Goal: Navigation & Orientation: Find specific page/section

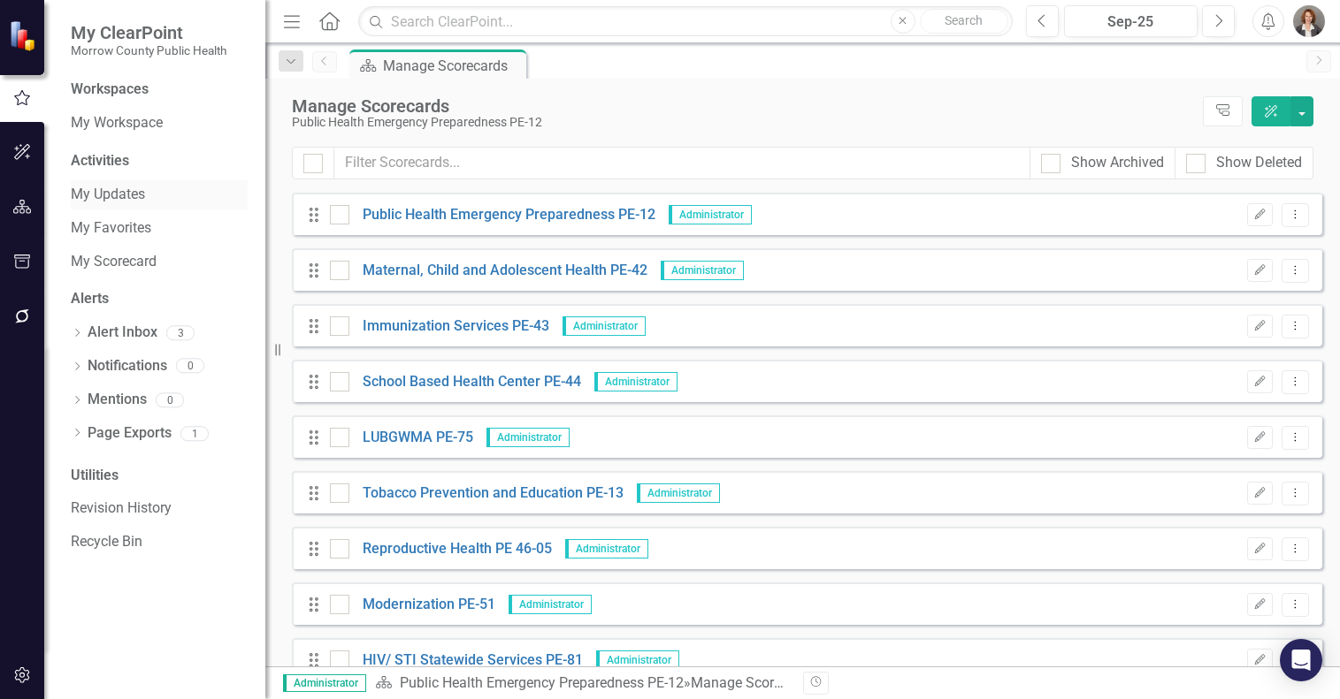
click at [125, 200] on link "My Updates" at bounding box center [159, 195] width 177 height 20
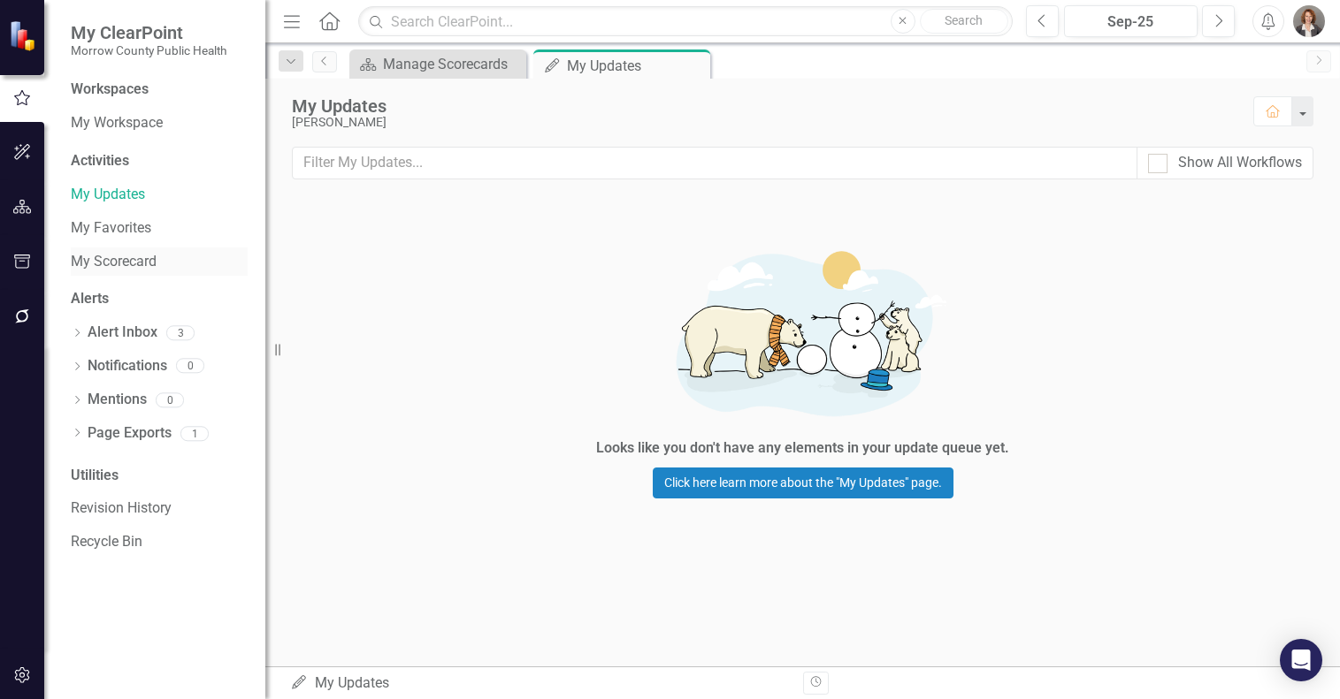
click at [136, 268] on link "My Scorecard" at bounding box center [159, 262] width 177 height 20
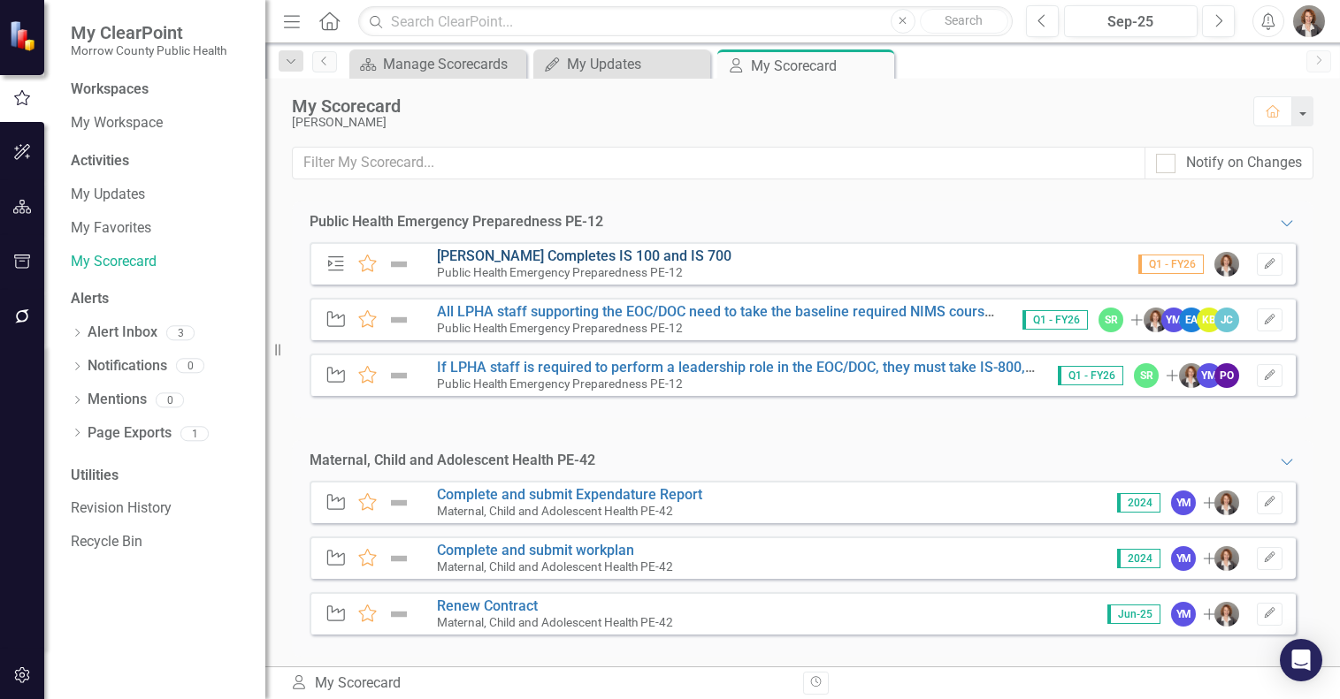
click at [497, 256] on link "[PERSON_NAME] Completes IS 100 and IS 700" at bounding box center [584, 256] width 294 height 17
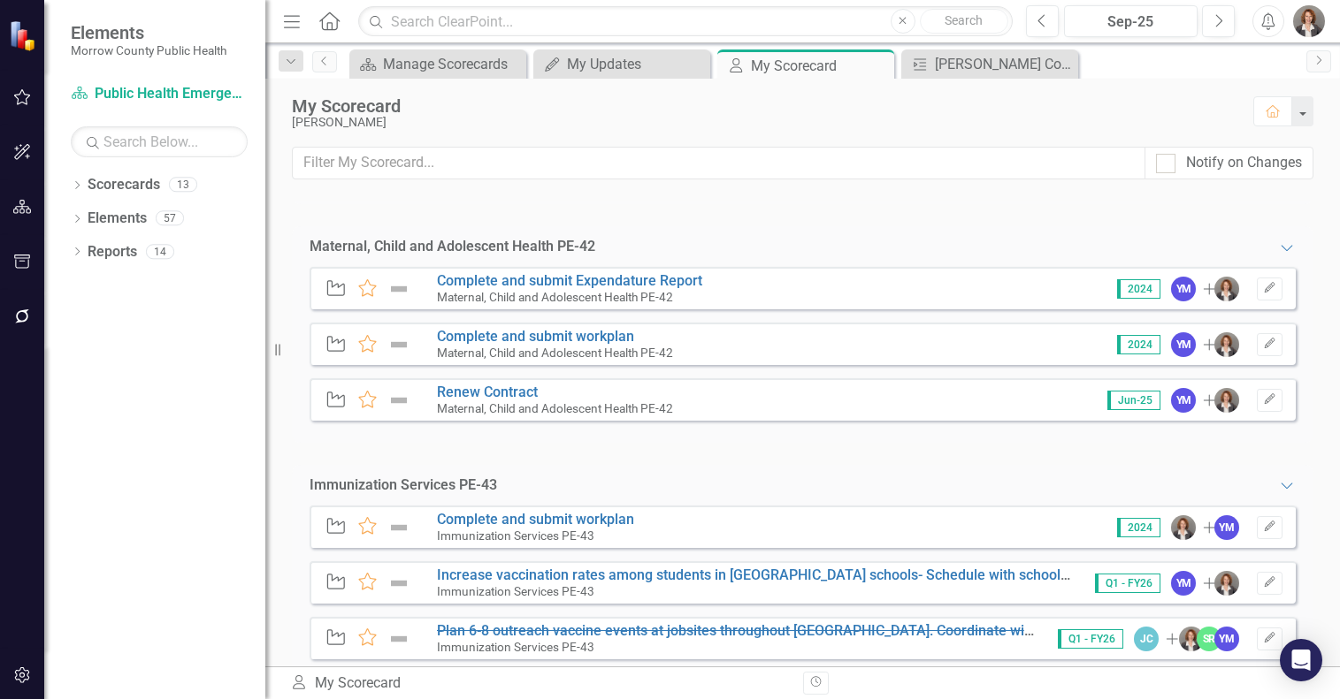
scroll to position [101, 0]
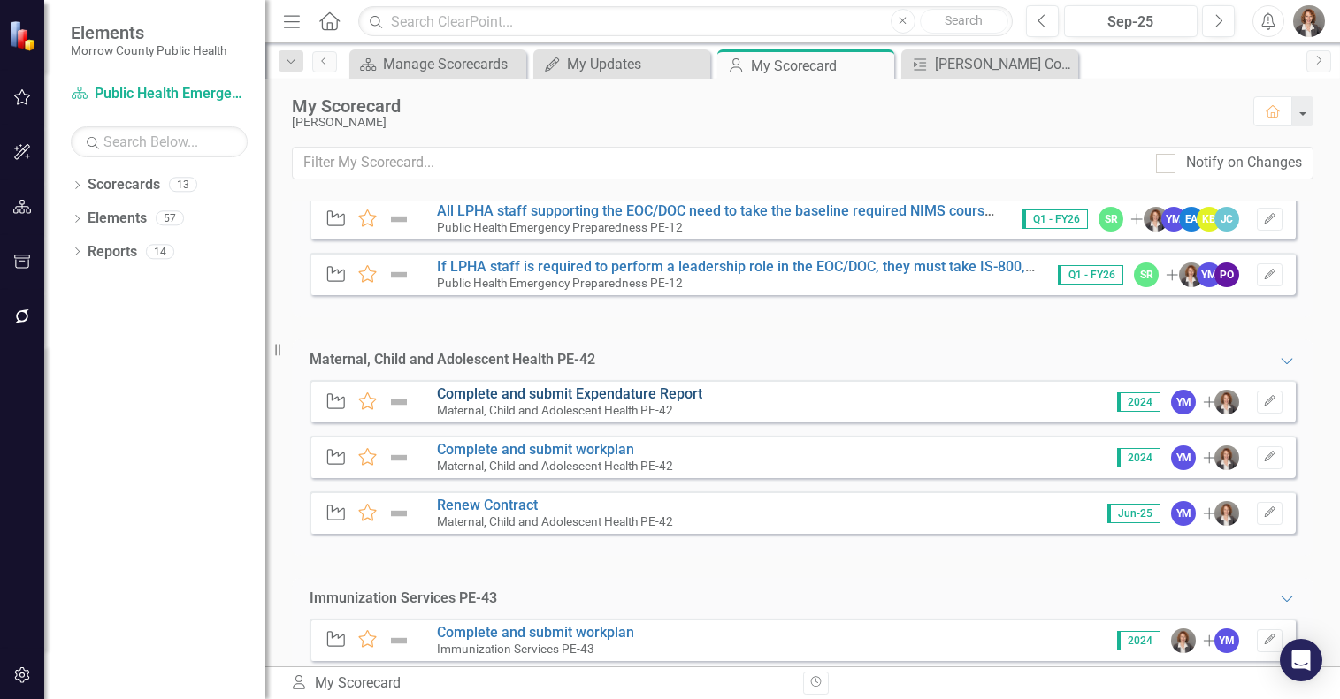
click at [598, 395] on link "Complete and submit Expendature Report" at bounding box center [569, 393] width 265 height 17
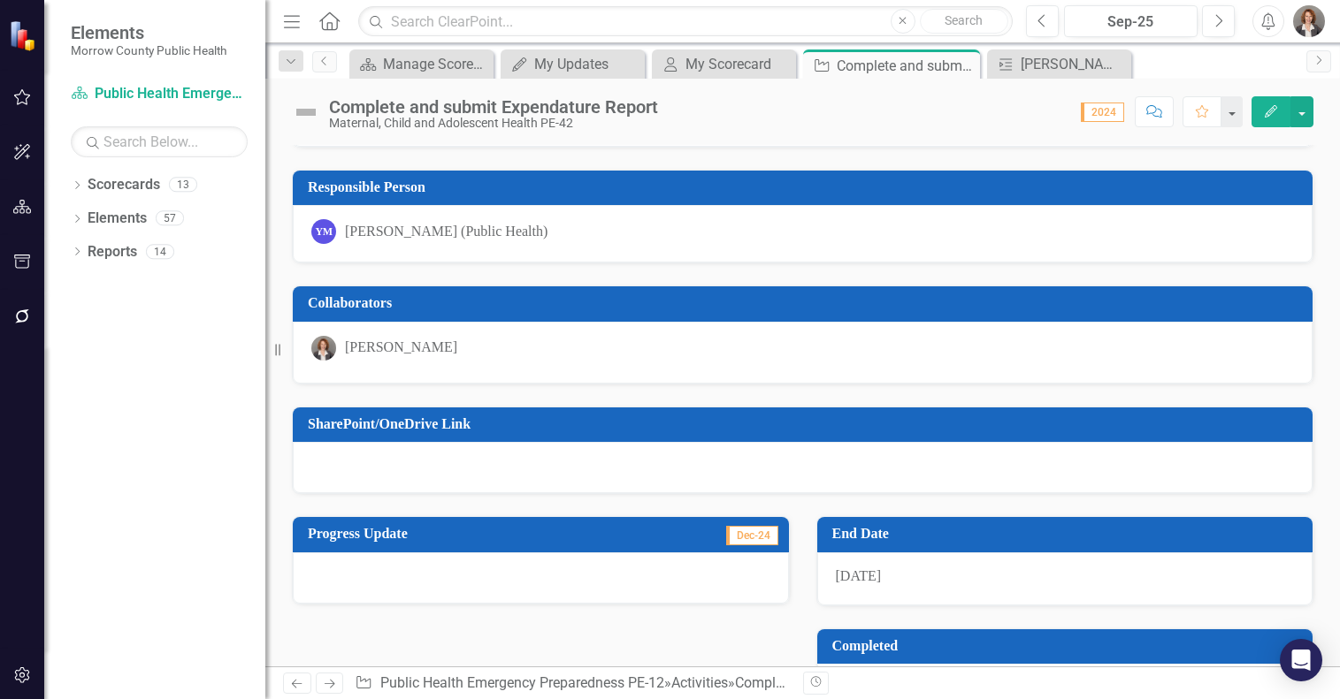
scroll to position [53, 0]
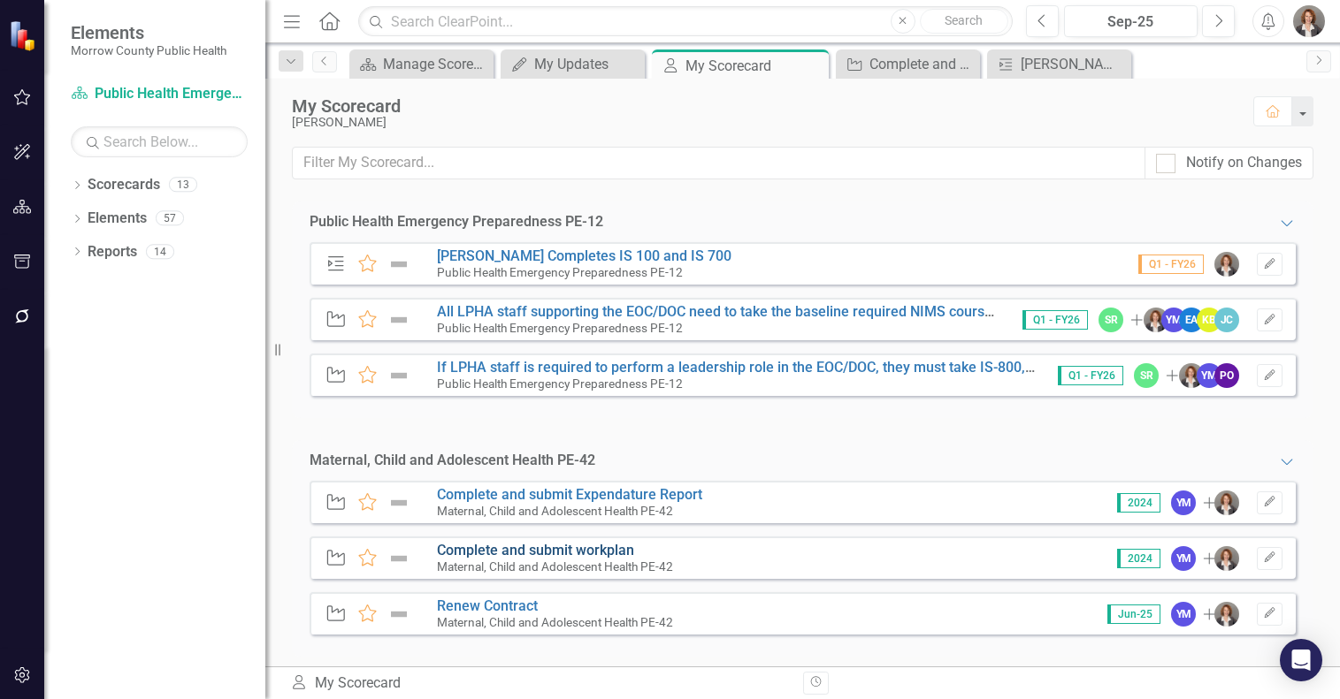
click at [591, 550] on link "Complete and submit workplan" at bounding box center [535, 550] width 197 height 17
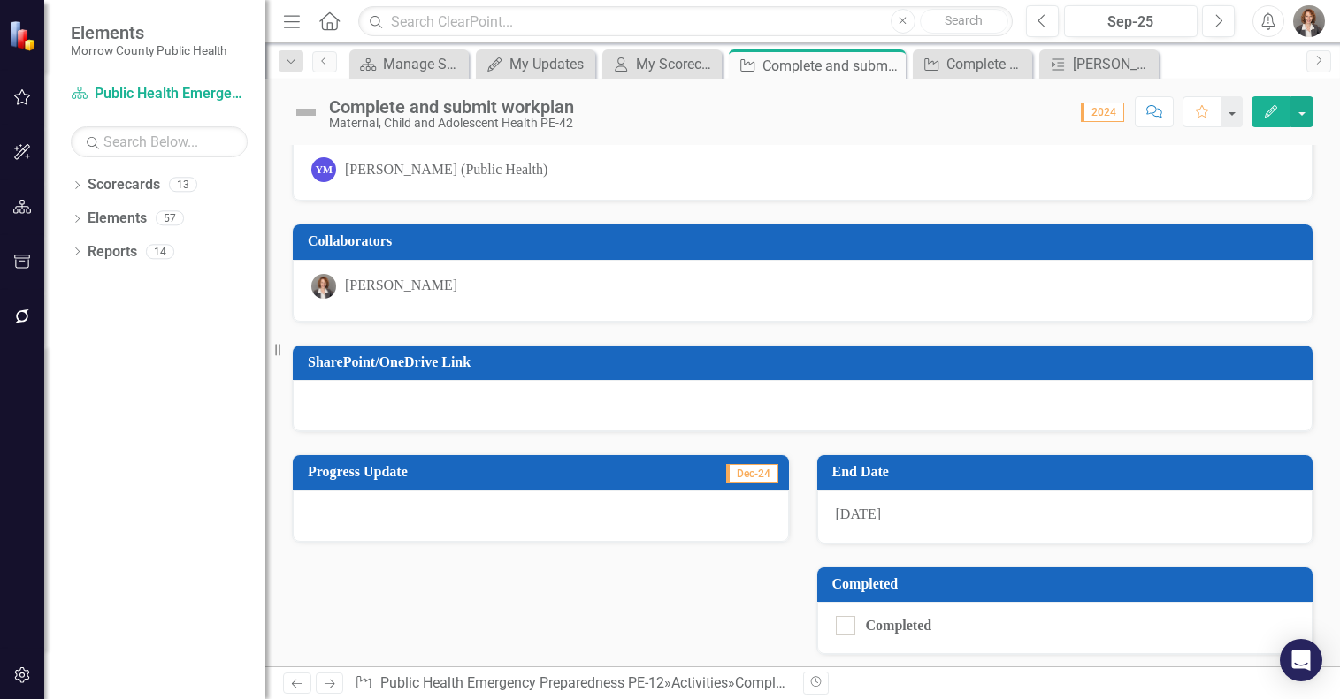
scroll to position [154, 0]
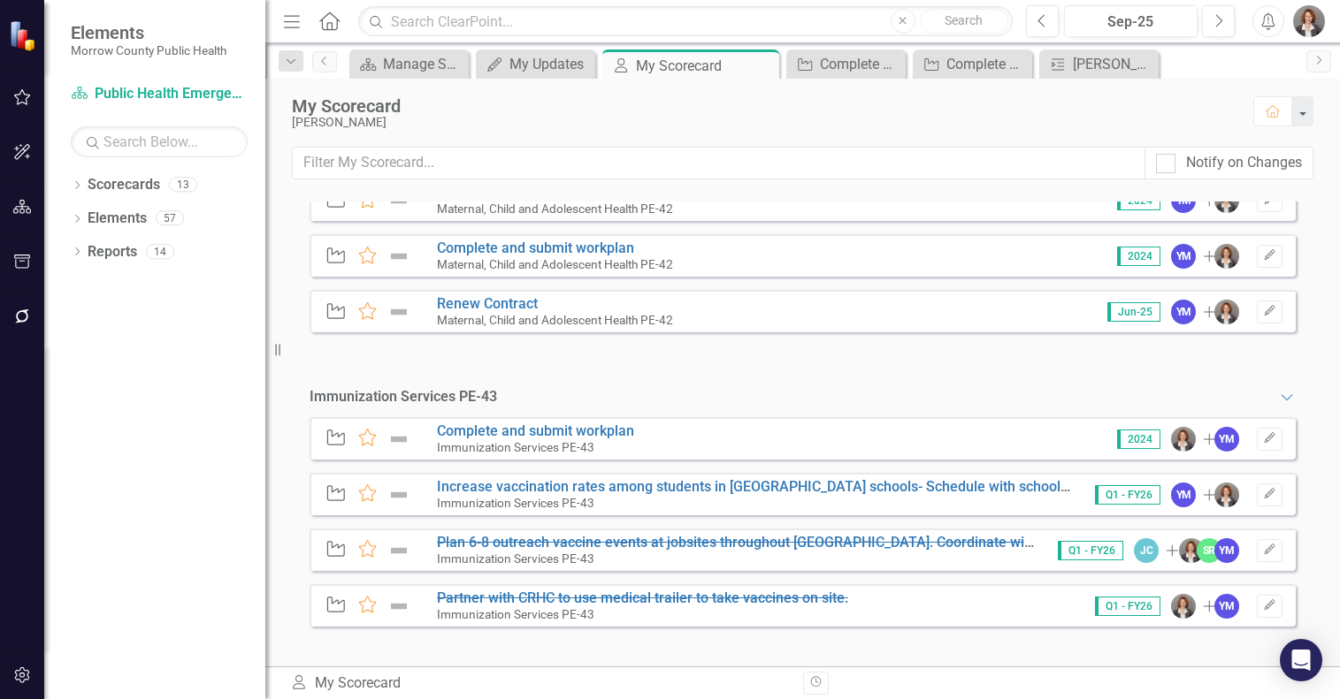
scroll to position [202, 0]
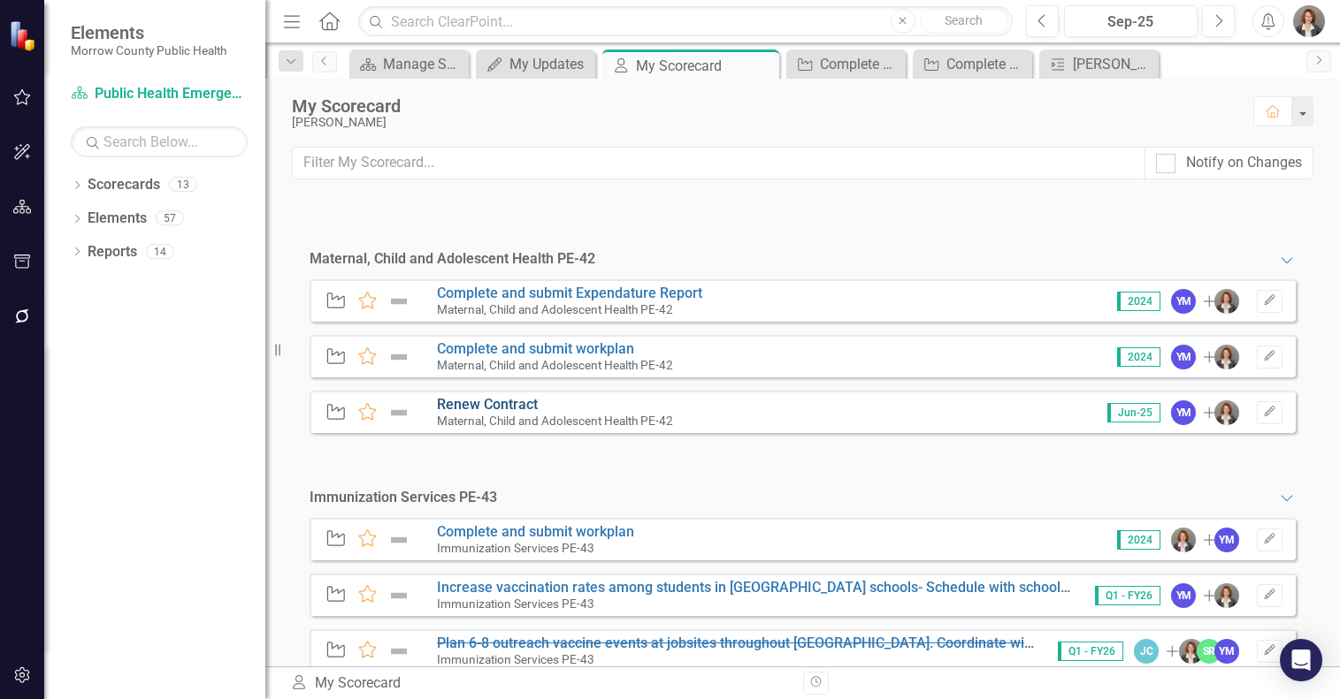
click at [508, 408] on link "Renew Contract" at bounding box center [487, 404] width 101 height 17
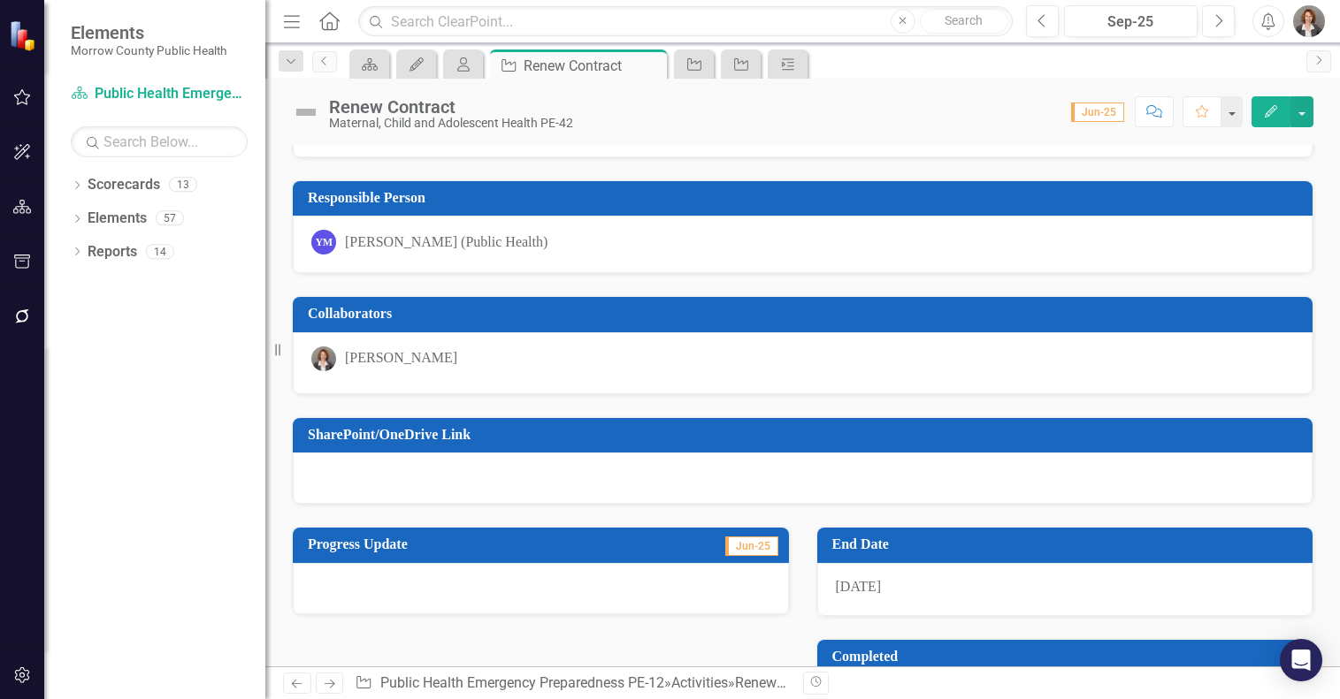
scroll to position [154, 0]
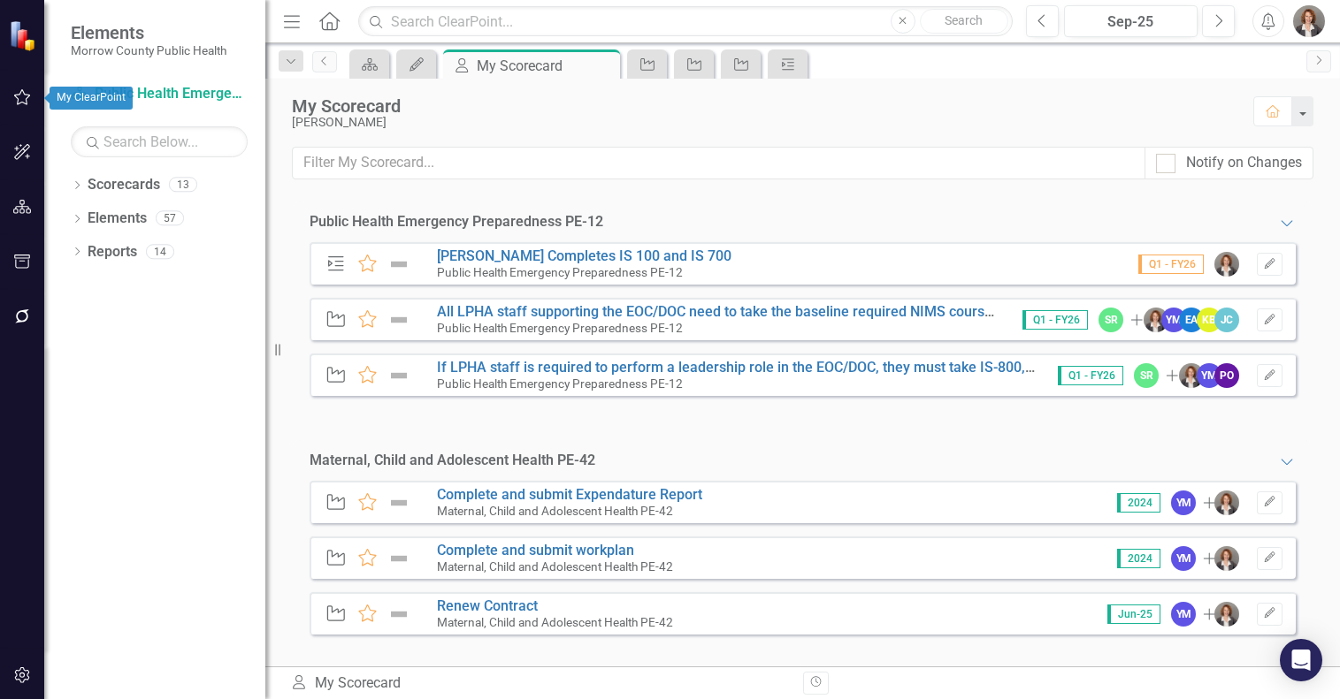
click at [19, 103] on icon "button" at bounding box center [22, 97] width 19 height 14
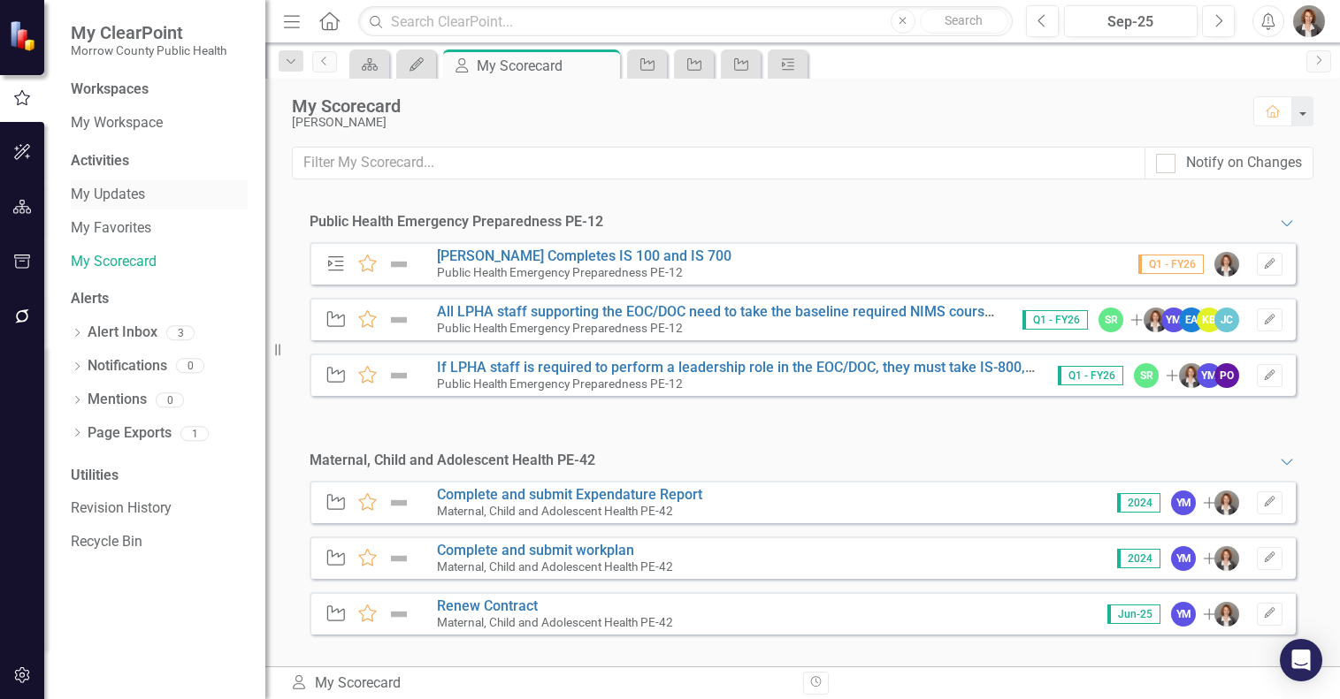
click at [149, 189] on link "My Updates" at bounding box center [159, 195] width 177 height 20
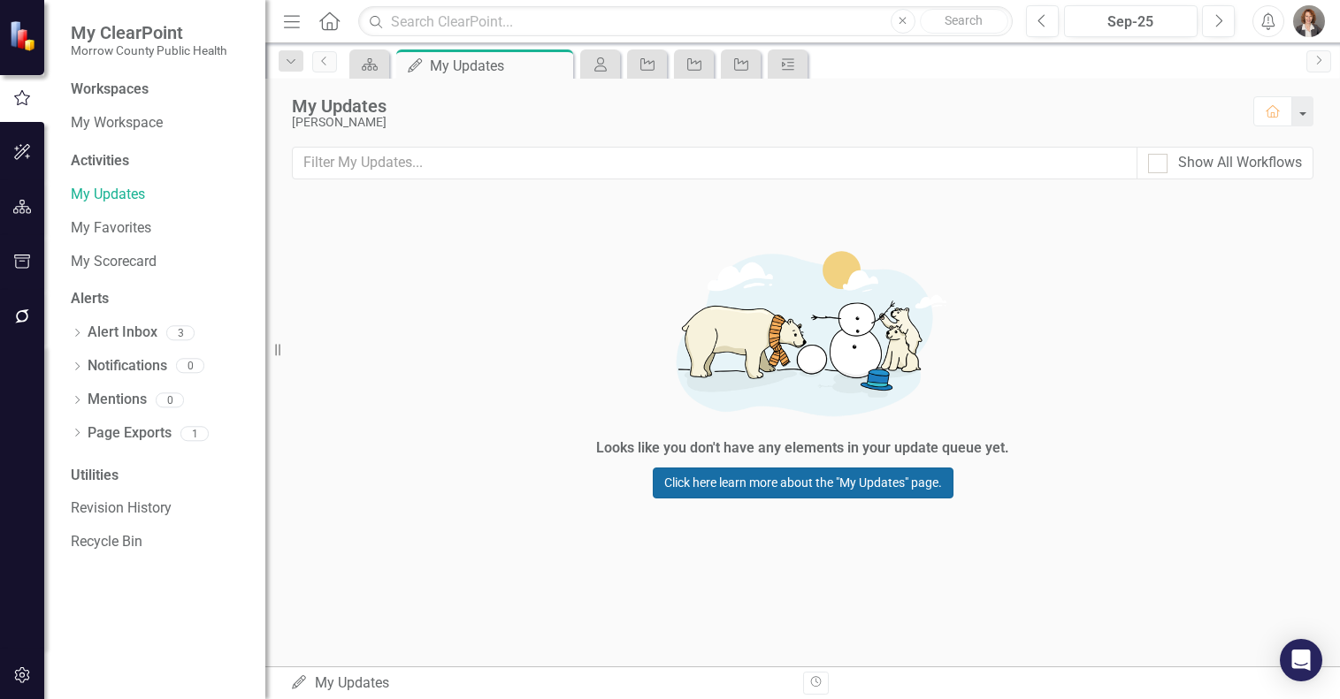
click at [763, 483] on link "Click here learn more about the "My Updates" page." at bounding box center [803, 483] width 301 height 31
click at [132, 127] on link "My Workspace" at bounding box center [159, 123] width 177 height 20
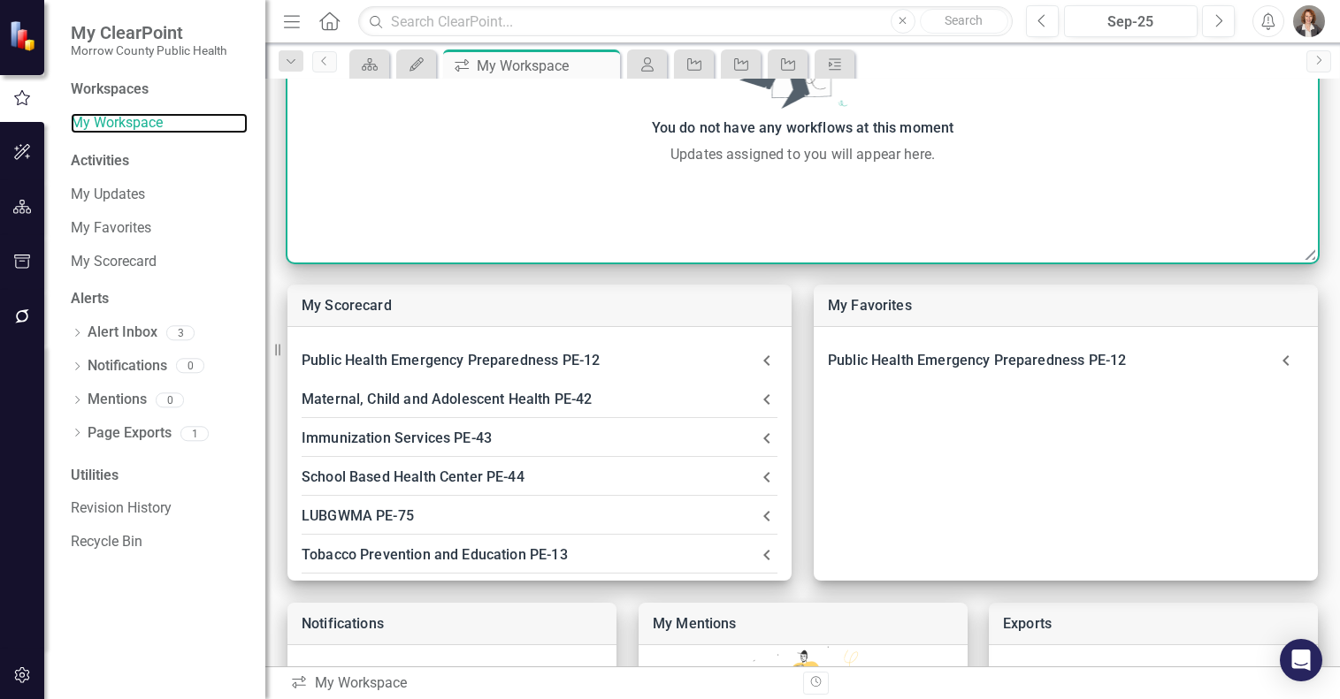
scroll to position [302, 0]
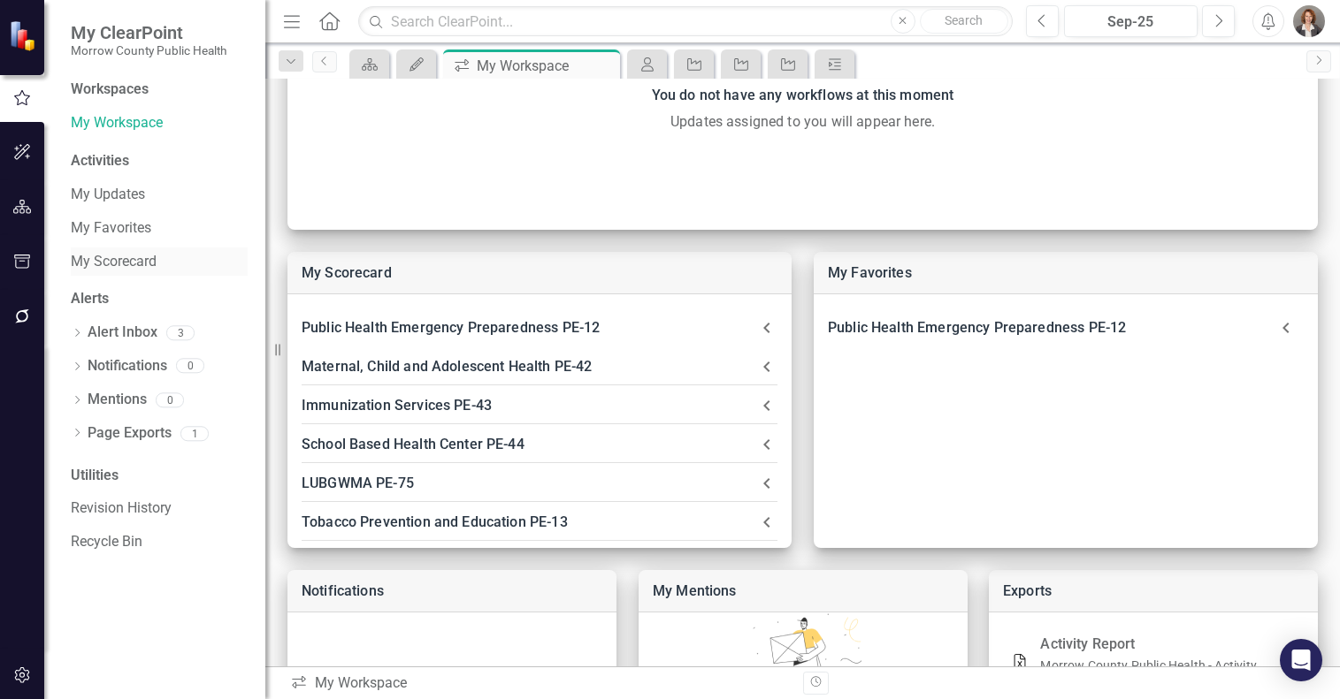
click at [123, 260] on link "My Scorecard" at bounding box center [159, 262] width 177 height 20
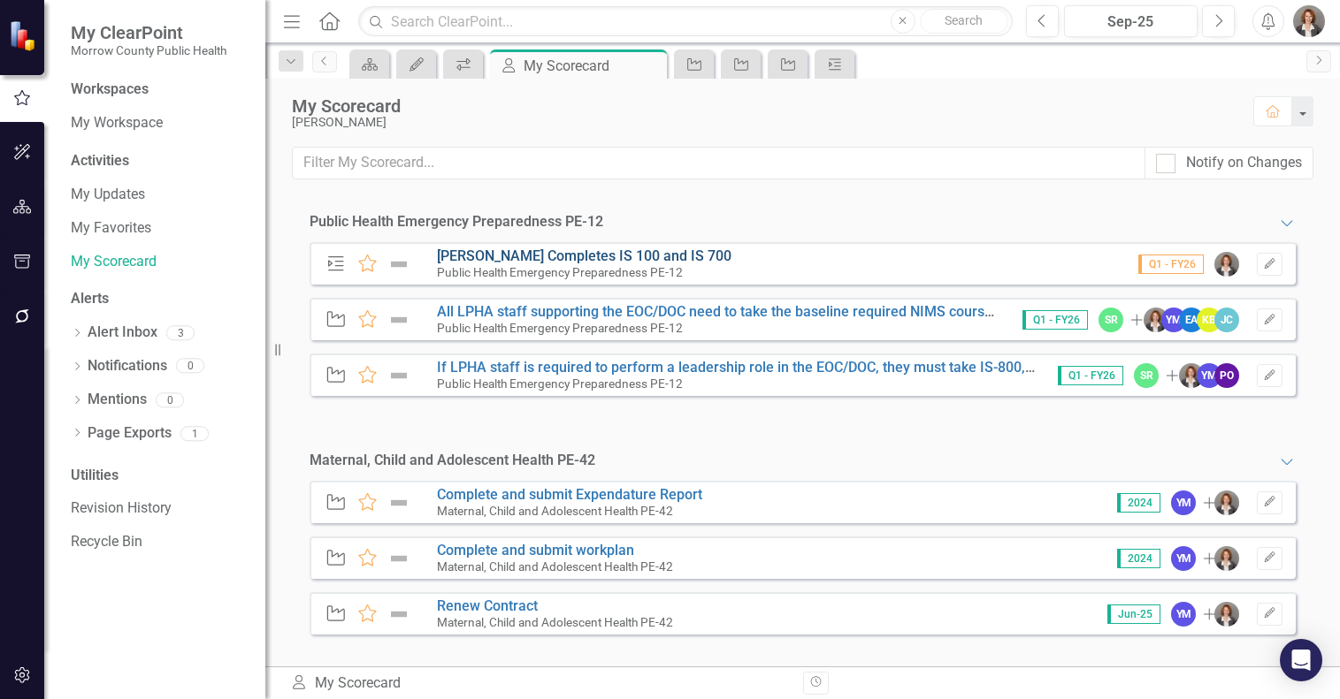
click at [576, 257] on link "[PERSON_NAME] Completes IS 100 and IS 700" at bounding box center [584, 256] width 294 height 17
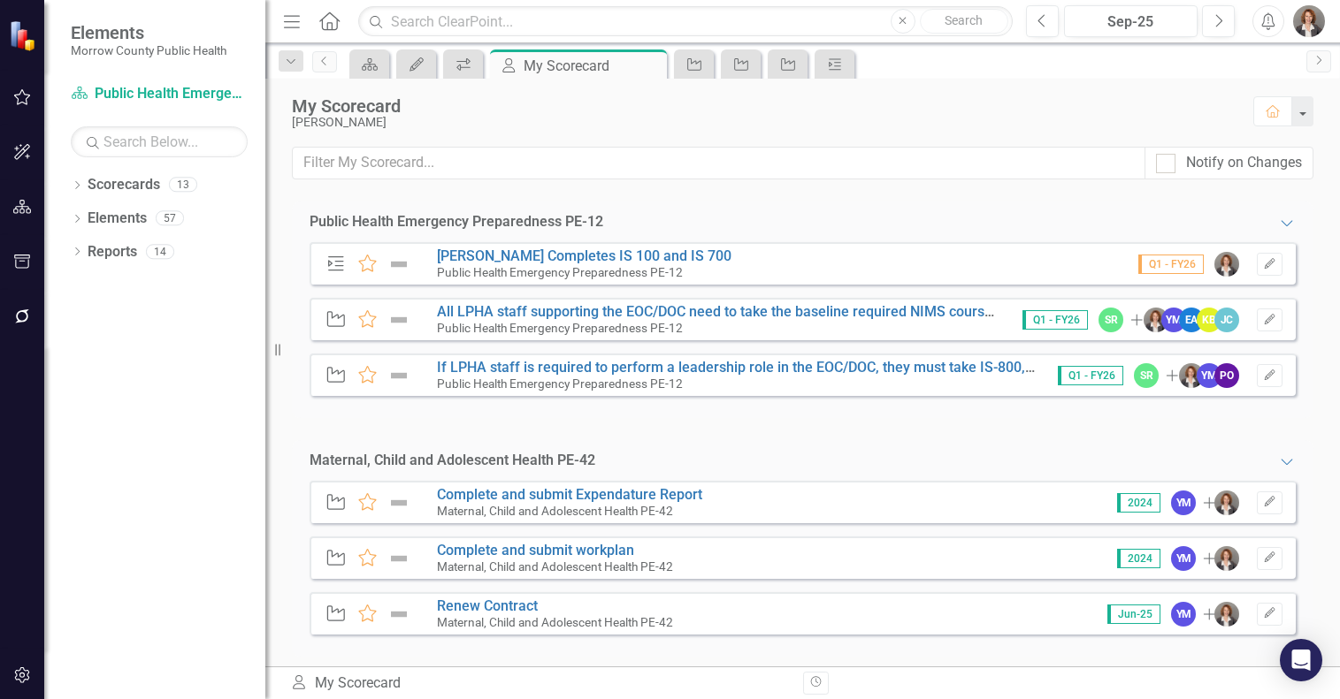
scroll to position [202, 0]
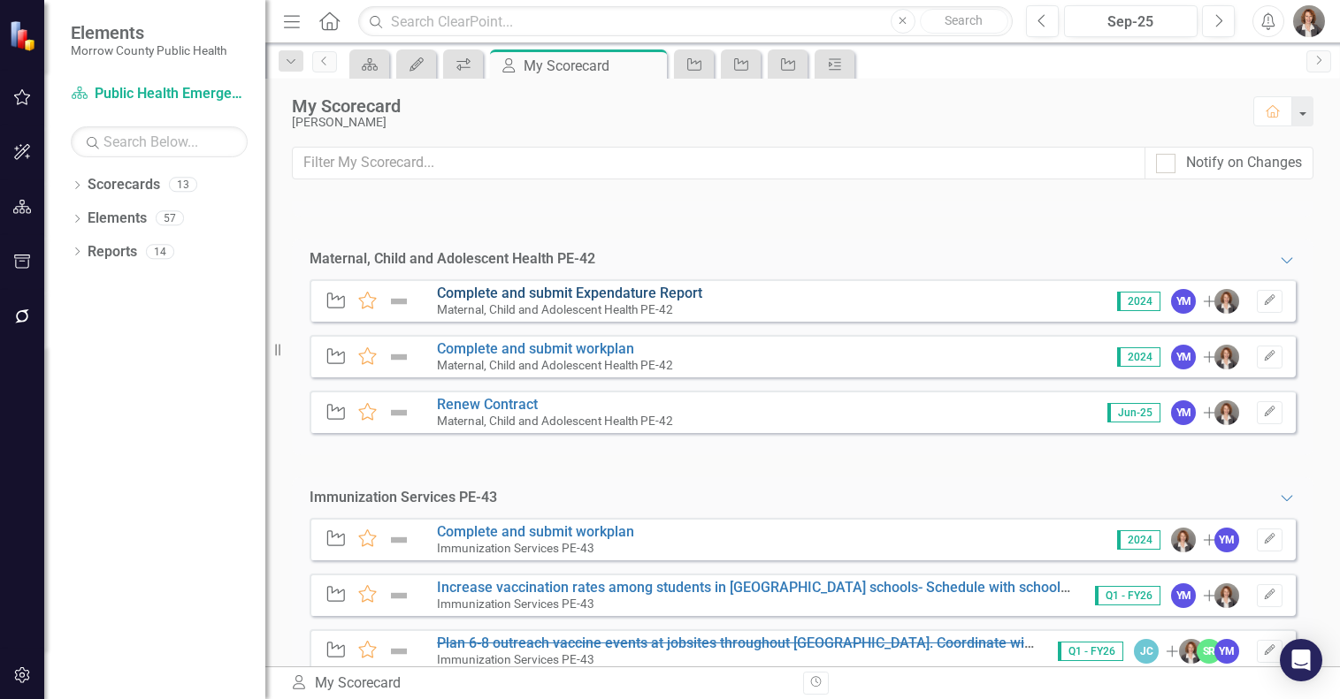
click at [681, 293] on link "Complete and submit Expendature Report" at bounding box center [569, 293] width 265 height 17
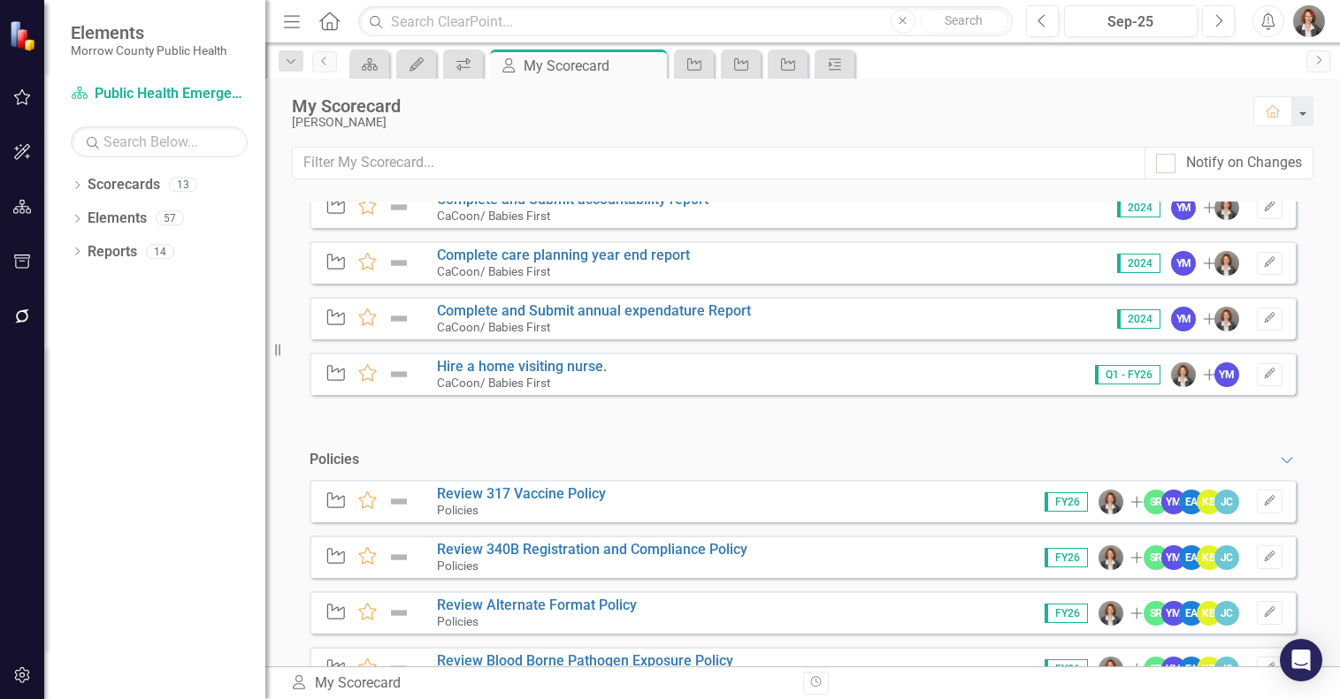
scroll to position [6350, 0]
